Goal: Transaction & Acquisition: Purchase product/service

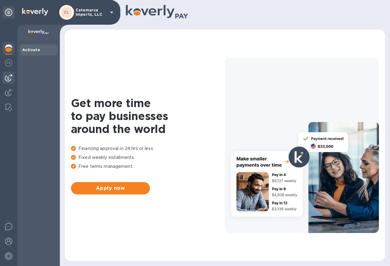
click at [11, 78] on img at bounding box center [8, 77] width 7 height 7
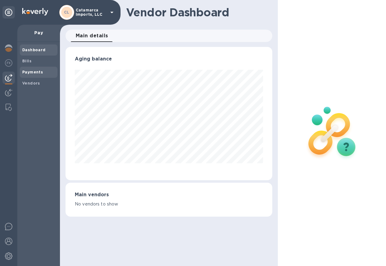
scroll to position [133, 206]
click at [25, 61] on b "Bills" at bounding box center [26, 61] width 9 height 5
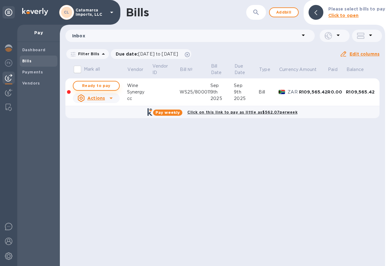
click at [114, 86] on span "Ready to pay" at bounding box center [96, 85] width 36 height 7
checkbox input "true"
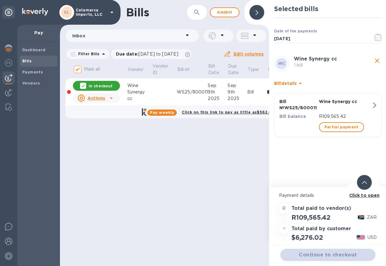
click at [347, 143] on div "WC Wine Synergy cc 1 bill Bill details Bill № WS25/800011 Wine Synergy cc Bill …" at bounding box center [327, 101] width 112 height 94
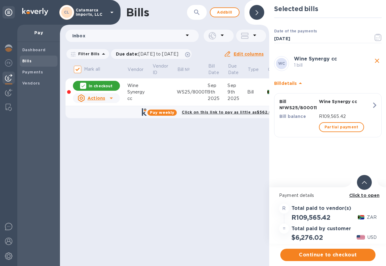
scroll to position [5, 0]
click at [309, 252] on span "Continue to checkout" at bounding box center [327, 254] width 85 height 7
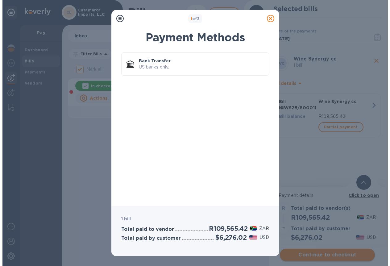
scroll to position [0, 0]
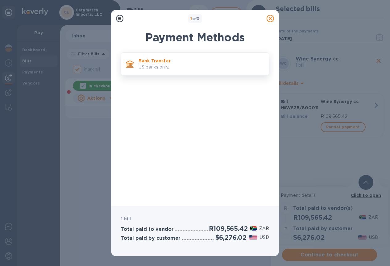
click at [178, 66] on p "US banks only." at bounding box center [201, 67] width 125 height 6
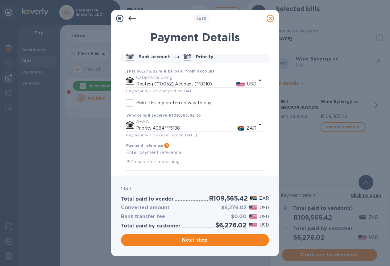
scroll to position [41, 0]
click at [135, 151] on textarea "default-method" at bounding box center [195, 152] width 138 height 5
type textarea "25-0630"
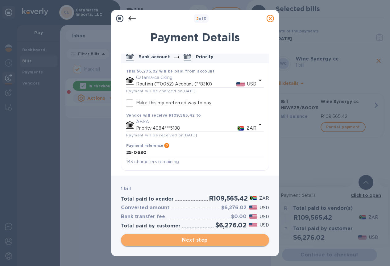
click at [185, 243] on span "Next step" at bounding box center [195, 240] width 138 height 7
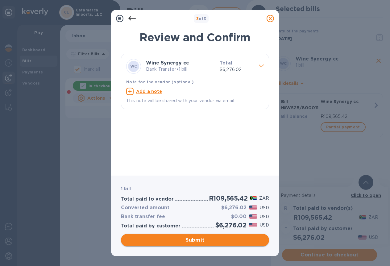
click at [187, 241] on span "Submit" at bounding box center [195, 240] width 138 height 7
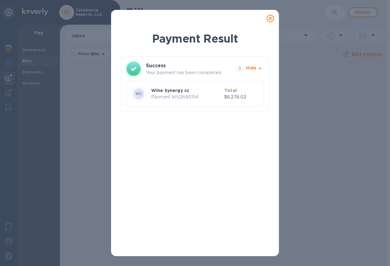
click at [272, 19] on icon at bounding box center [270, 18] width 7 height 7
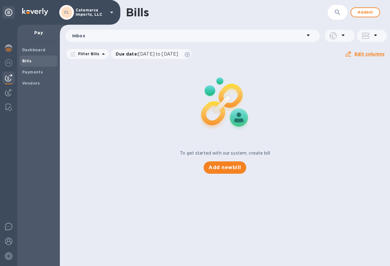
click at [33, 64] on span "Bills" at bounding box center [38, 61] width 33 height 6
click at [116, 57] on p "Due date : [DATE] to [DATE]" at bounding box center [149, 54] width 66 height 6
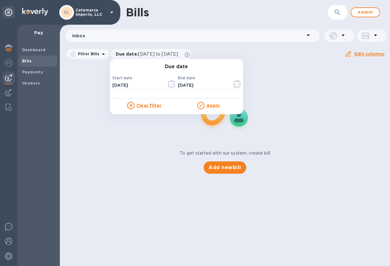
click at [91, 57] on p "Filter Bills" at bounding box center [88, 53] width 24 height 5
